Goal: Transaction & Acquisition: Purchase product/service

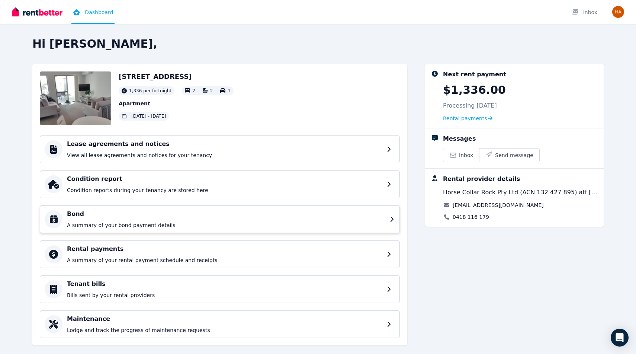
scroll to position [12, 0]
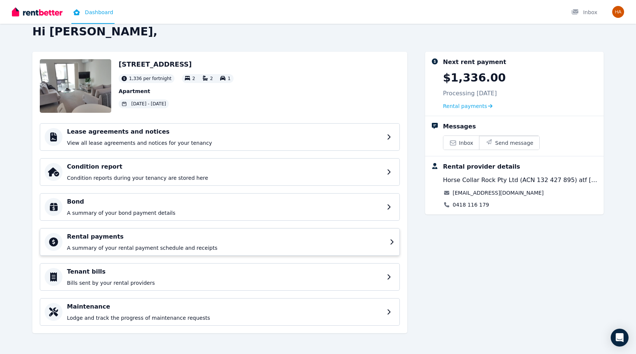
click at [153, 238] on h4 "Rental payments" at bounding box center [226, 236] width 318 height 9
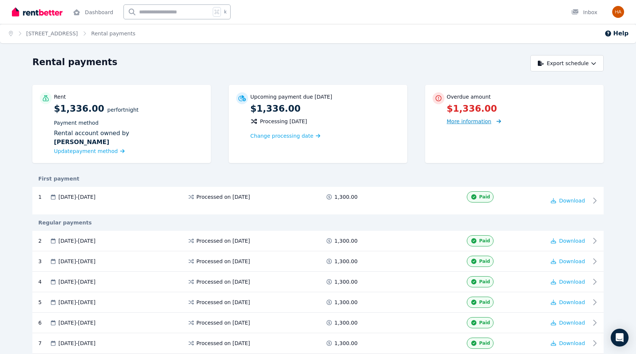
click at [456, 120] on span "More information" at bounding box center [469, 121] width 45 height 6
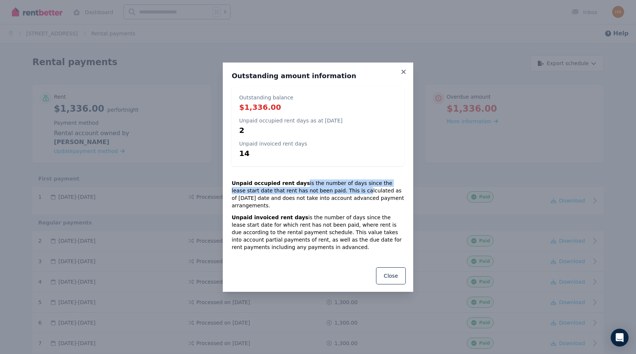
drag, startPoint x: 300, startPoint y: 187, endPoint x: 331, endPoint y: 196, distance: 32.2
click at [331, 196] on p "Unpaid occupied rent days is the number of days since the lease start date that…" at bounding box center [318, 194] width 173 height 30
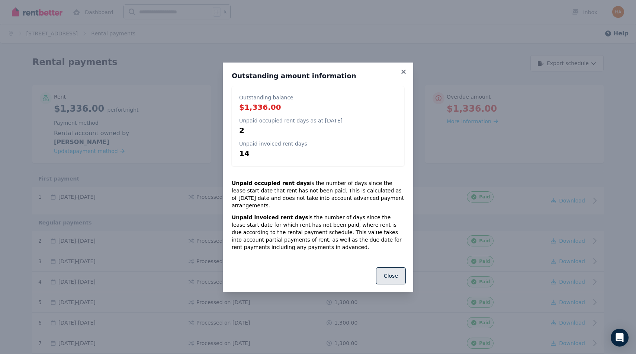
click at [390, 270] on button "Close" at bounding box center [391, 275] width 30 height 17
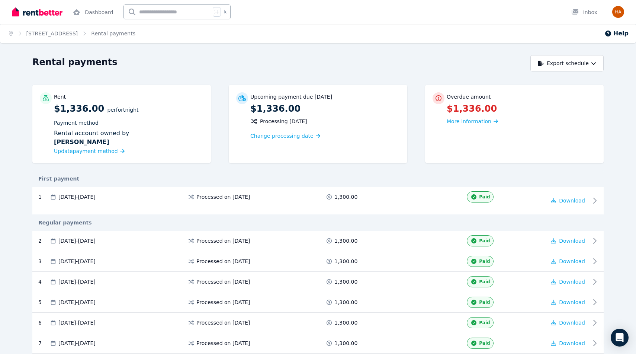
click at [123, 35] on span "Rental payments" at bounding box center [113, 33] width 44 height 7
click at [301, 138] on span "Change processing date" at bounding box center [281, 135] width 63 height 7
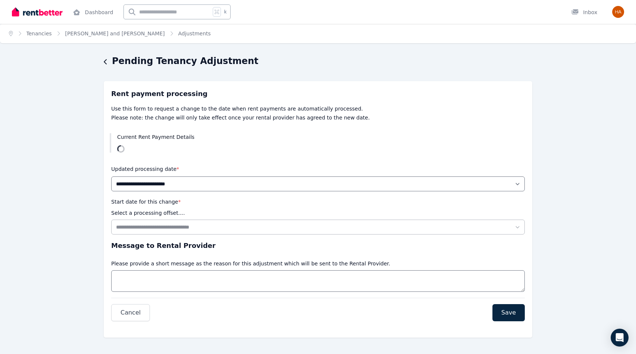
scroll to position [4, 0]
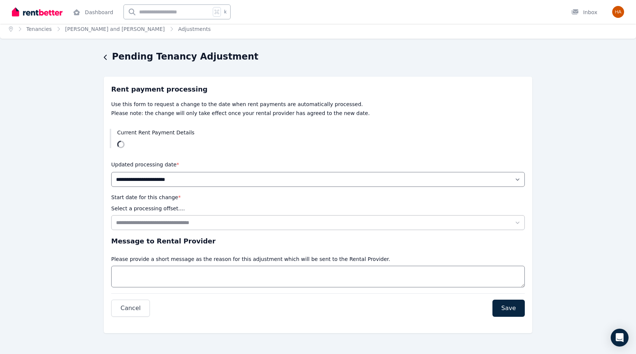
click at [115, 59] on h1 "Pending Tenancy Adjustment" at bounding box center [185, 57] width 147 height 12
click at [108, 58] on div "Pending Tenancy Adjustment" at bounding box center [316, 58] width 424 height 14
click at [105, 59] on icon "button" at bounding box center [105, 57] width 3 height 5
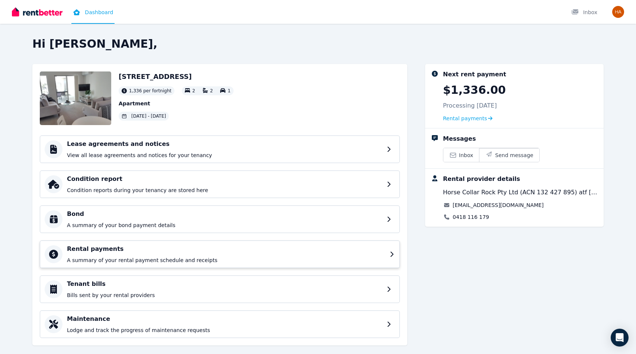
scroll to position [12, 0]
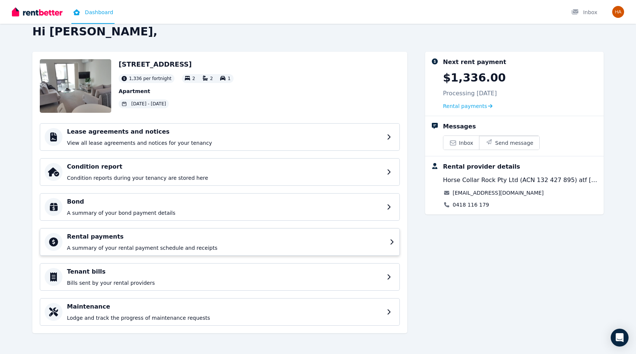
click at [187, 253] on div "Rental payments A summary of your rental payment schedule and receipts" at bounding box center [220, 242] width 360 height 28
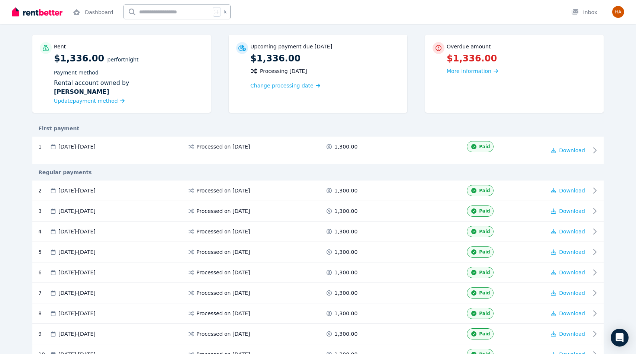
scroll to position [52, 0]
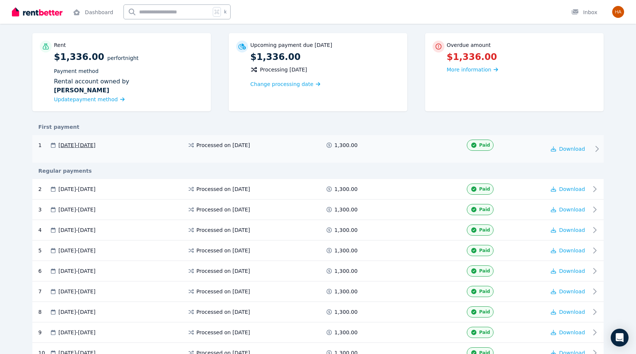
click at [142, 142] on div "27 May 2024 - 09 Jun 2024" at bounding box center [118, 144] width 138 height 7
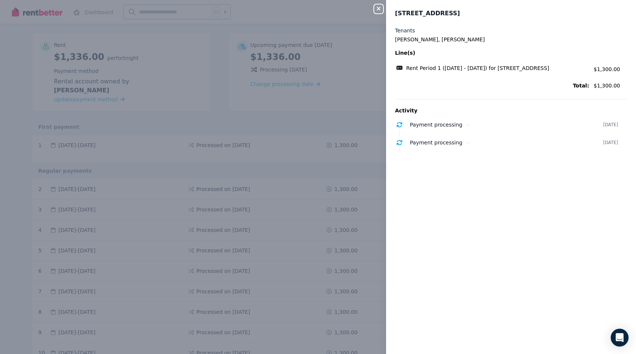
click at [205, 172] on div "Close panel 9/21 Eighth Avenue, Maylands Tenants Shin Joo Ahn, Byeongok Ha Line…" at bounding box center [318, 177] width 636 height 354
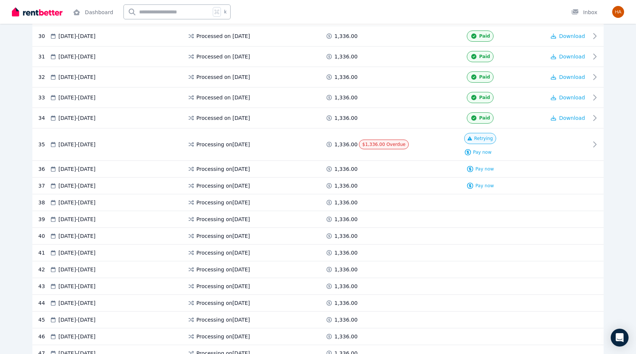
scroll to position [788, 0]
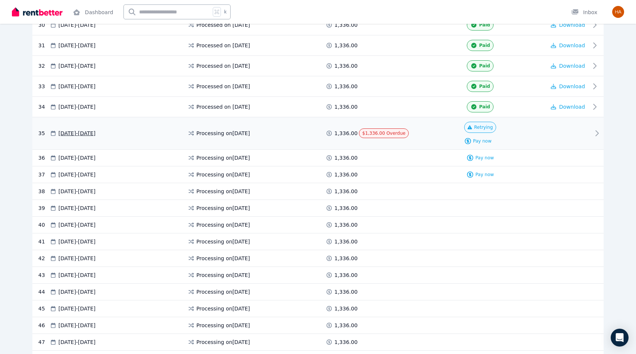
click at [561, 136] on div at bounding box center [568, 133] width 45 height 23
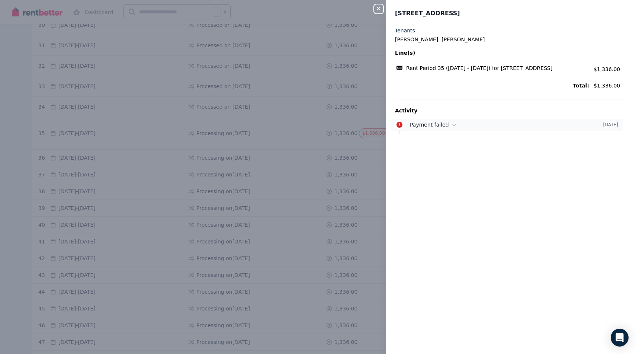
click at [440, 128] on span "Payment failed" at bounding box center [429, 125] width 39 height 6
click at [352, 157] on div "Close panel 9/21 Eighth Avenue, Maylands Tenants Shin Joo Ahn, Byeongok Ha Line…" at bounding box center [318, 177] width 636 height 354
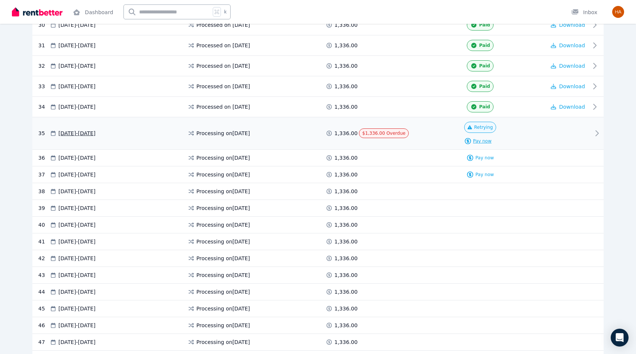
click at [482, 141] on span "Pay now" at bounding box center [482, 141] width 19 height 6
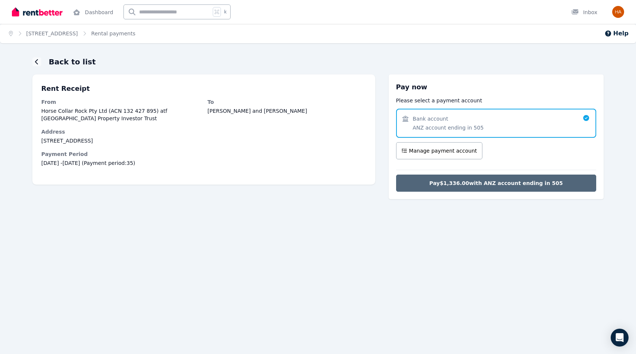
click at [437, 182] on span "Pay $1,336.00 with ANZ account ending in 505" at bounding box center [496, 182] width 134 height 7
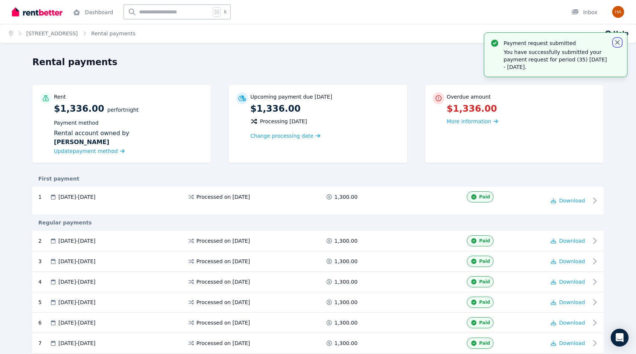
click at [617, 43] on icon "button" at bounding box center [617, 42] width 7 height 7
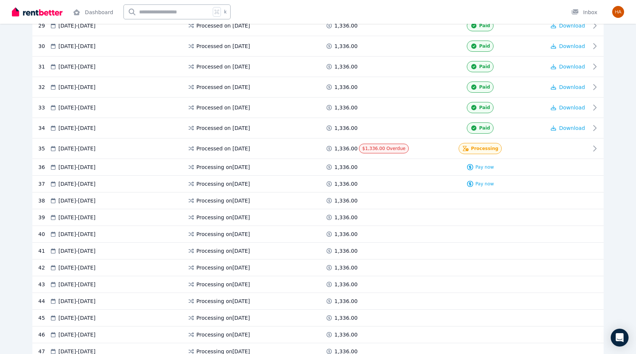
scroll to position [766, 0]
click at [571, 148] on div at bounding box center [568, 149] width 45 height 11
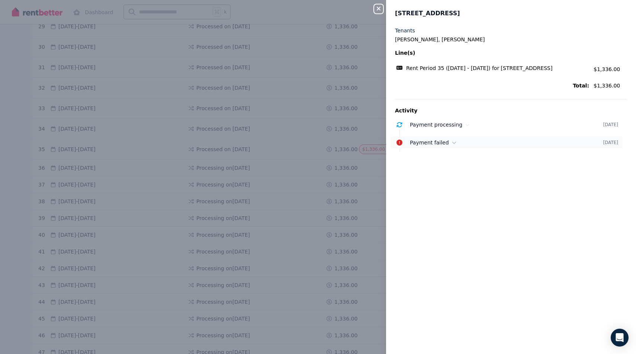
click at [452, 145] on icon at bounding box center [454, 142] width 4 height 5
click at [445, 174] on div "Payment of $1,336.00 was unsuccessful. Mon, 15 Sept 2025 at 11:12 am" at bounding box center [518, 162] width 217 height 23
click at [336, 184] on div "Close panel 9/21 Eighth Avenue, Maylands Tenants Shin Joo Ahn, Byeongok Ha Line…" at bounding box center [318, 177] width 636 height 354
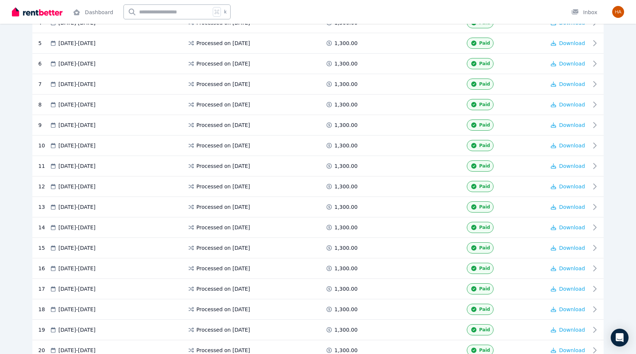
scroll to position [0, 0]
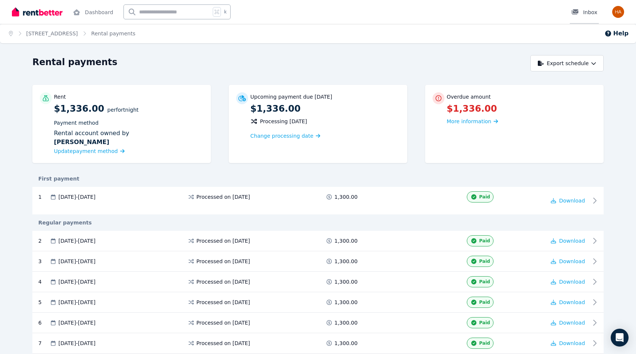
click at [584, 10] on div "Inbox" at bounding box center [584, 12] width 26 height 7
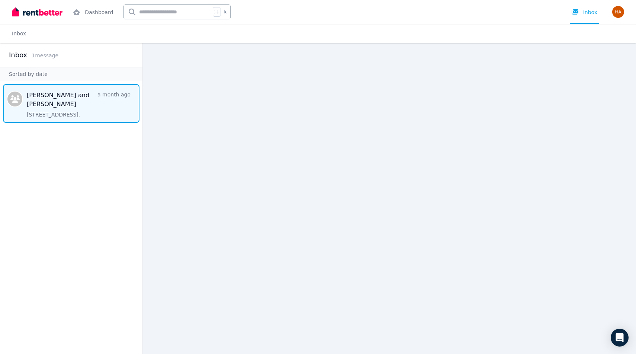
click at [121, 106] on span "Message list" at bounding box center [71, 103] width 142 height 39
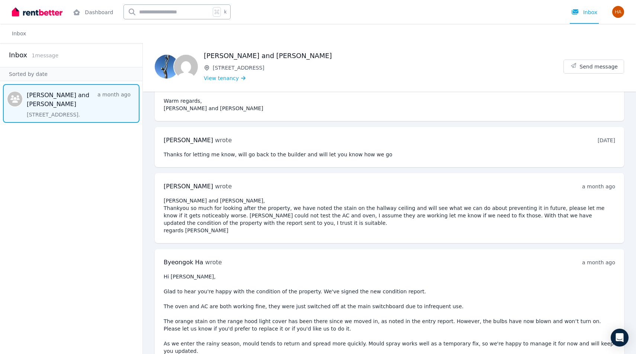
scroll to position [2526, 0]
click at [581, 67] on button "Send message" at bounding box center [594, 66] width 60 height 13
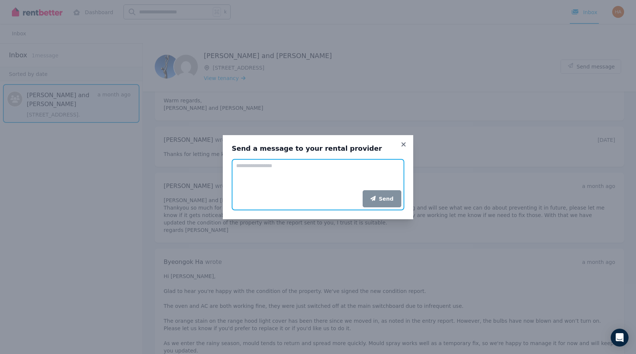
click at [298, 175] on textarea "Add your message" at bounding box center [318, 174] width 173 height 31
paste textarea "**********"
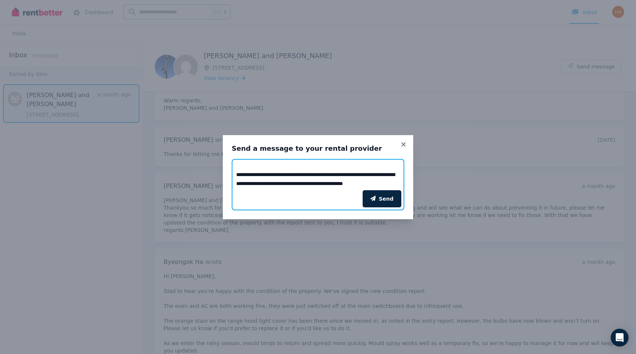
click at [237, 168] on textarea "**********" at bounding box center [318, 174] width 173 height 31
click at [280, 179] on textarea "**********" at bounding box center [318, 174] width 173 height 31
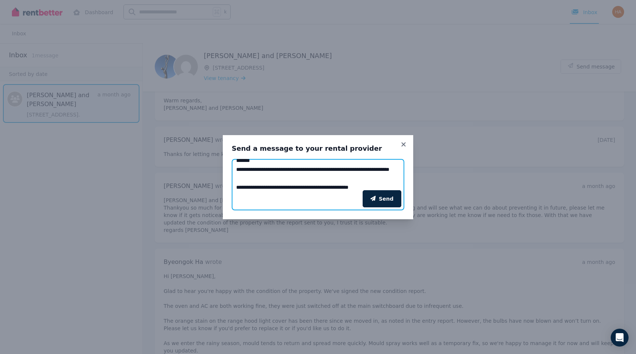
scroll to position [14, 0]
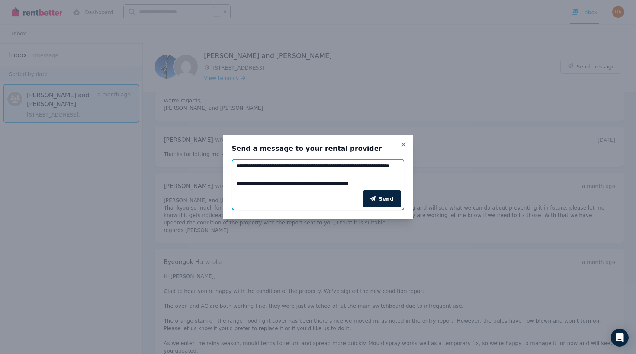
click at [319, 185] on textarea "**********" at bounding box center [318, 174] width 173 height 31
click at [280, 166] on textarea "**********" at bounding box center [318, 174] width 173 height 31
type textarea "**********"
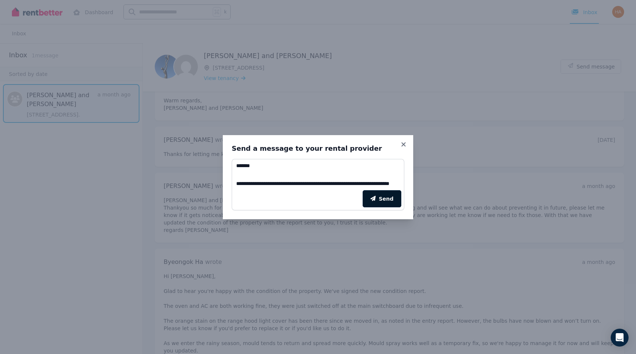
click at [383, 203] on button "Send" at bounding box center [382, 198] width 39 height 17
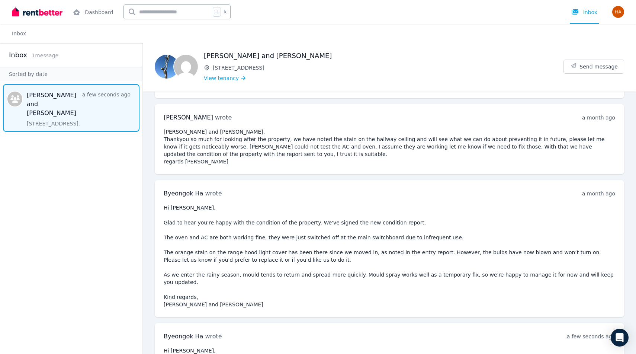
scroll to position [2601, 0]
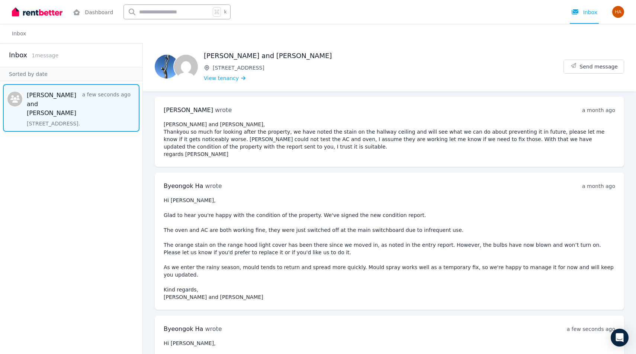
click at [170, 339] on pre "Hi [PERSON_NAME], It looks like there was an error in processing the rent payme…" at bounding box center [389, 357] width 451 height 37
click at [192, 339] on pre "Hi [PERSON_NAME], It looks like there was an error in processing the rent payme…" at bounding box center [389, 357] width 451 height 37
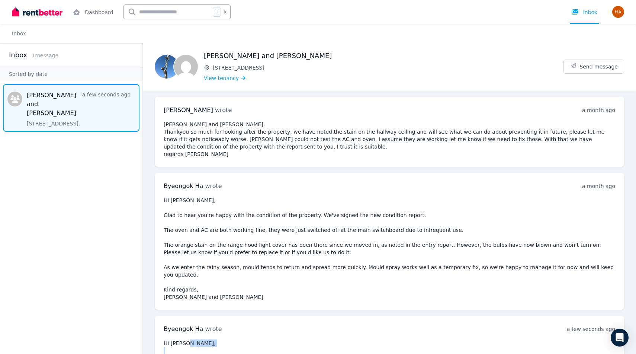
click at [192, 339] on pre "Hi [PERSON_NAME], It looks like there was an error in processing the rent payme…" at bounding box center [389, 357] width 451 height 37
click at [239, 339] on pre "Hi [PERSON_NAME], It looks like there was an error in processing the rent payme…" at bounding box center [389, 357] width 451 height 37
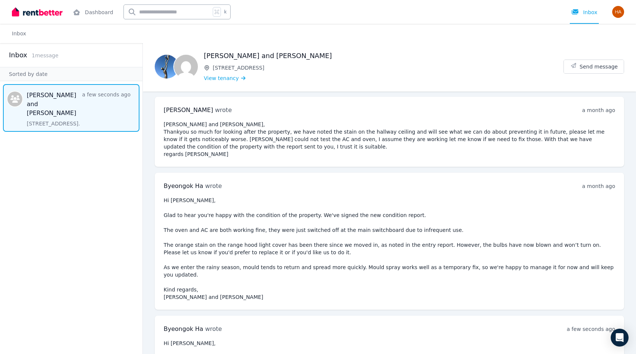
click at [188, 339] on pre "Hi [PERSON_NAME], It looks like there was an error in processing the rent payme…" at bounding box center [389, 357] width 451 height 37
click at [245, 339] on pre "Hi [PERSON_NAME], It looks like there was an error in processing the rent payme…" at bounding box center [389, 357] width 451 height 37
click at [77, 13] on icon at bounding box center [76, 12] width 7 height 6
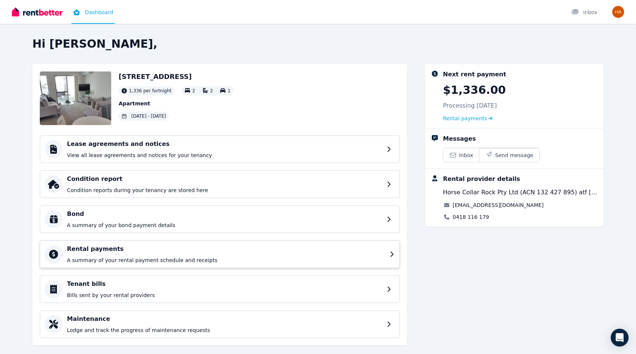
click at [206, 247] on h4 "Rental payments" at bounding box center [226, 248] width 318 height 9
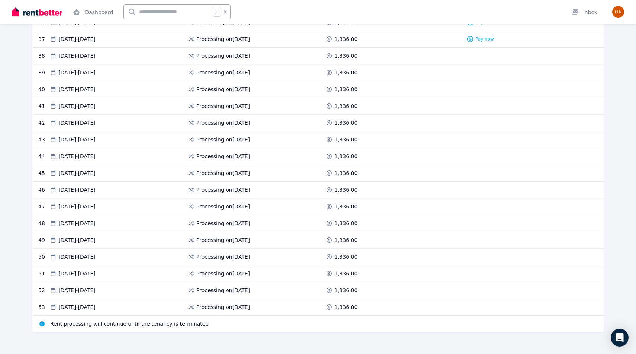
scroll to position [911, 0]
